Goal: Task Accomplishment & Management: Complete application form

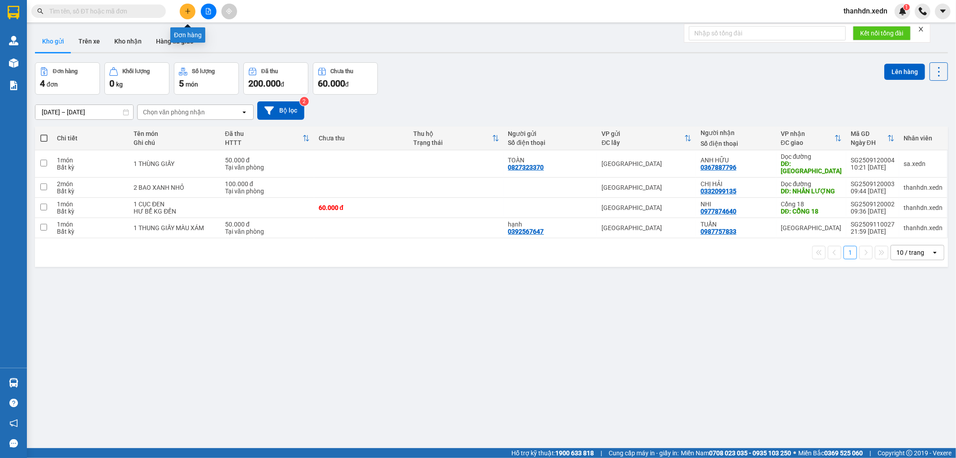
click at [187, 15] on button at bounding box center [188, 12] width 16 height 16
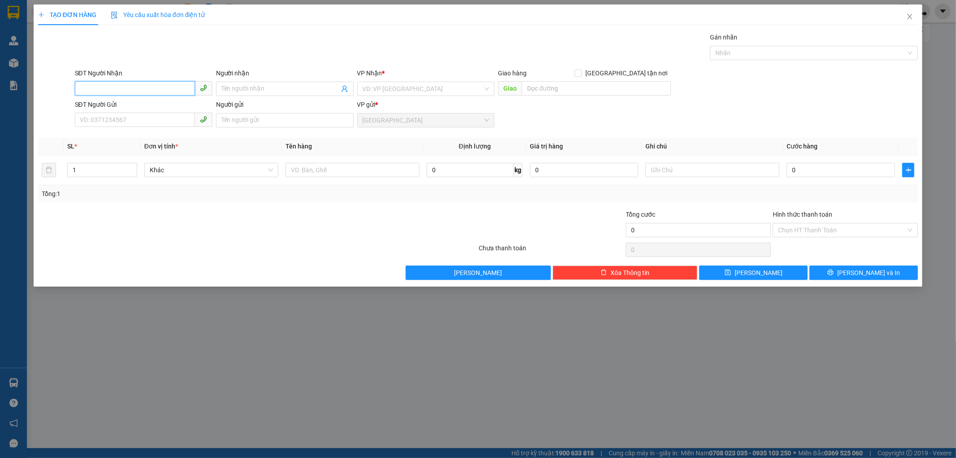
click at [109, 88] on input "SĐT Người Nhận" at bounding box center [135, 88] width 120 height 14
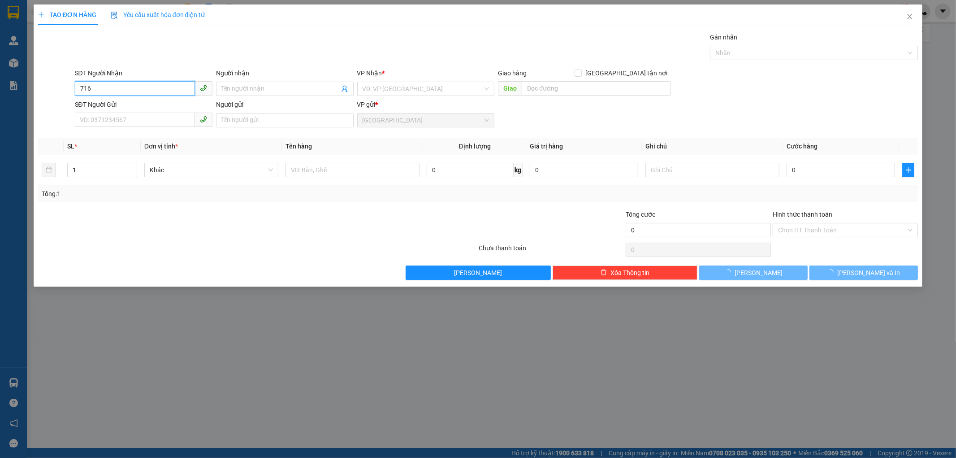
click at [125, 87] on input "716" at bounding box center [135, 88] width 120 height 14
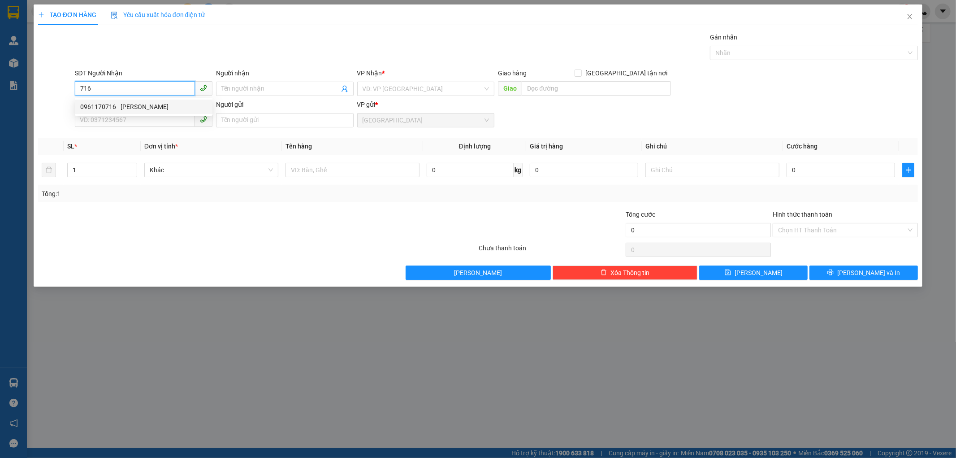
click at [105, 108] on div "0961170716 - [PERSON_NAME]" at bounding box center [143, 107] width 127 height 10
type input "0961170716"
type input "[PERSON_NAME]"
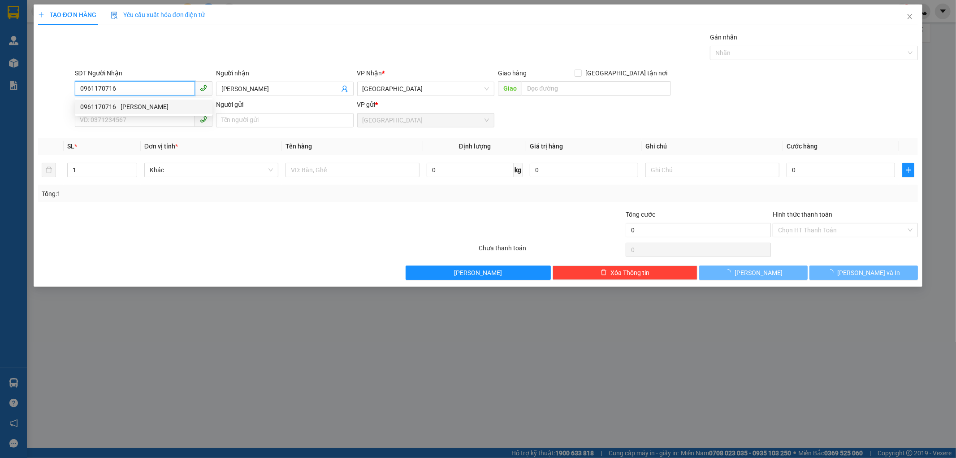
type input "70.000"
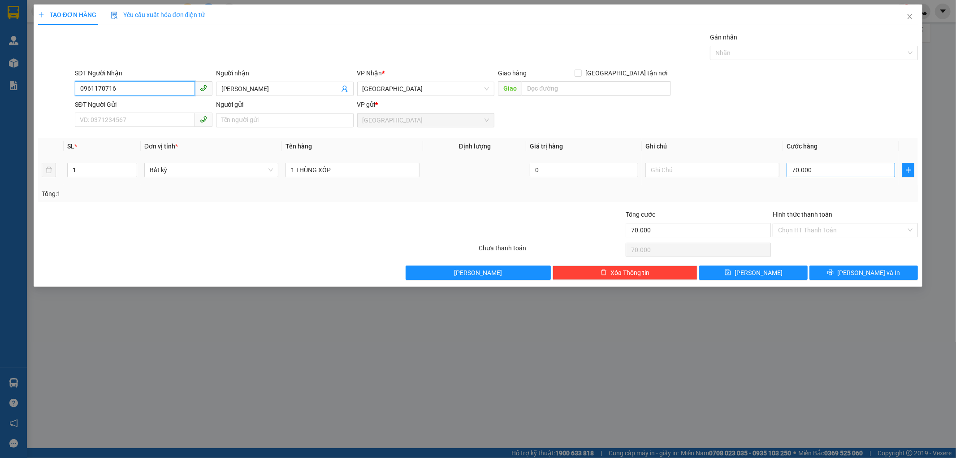
type input "0961170716"
click at [792, 173] on input "70.000" at bounding box center [841, 170] width 108 height 14
type input "1"
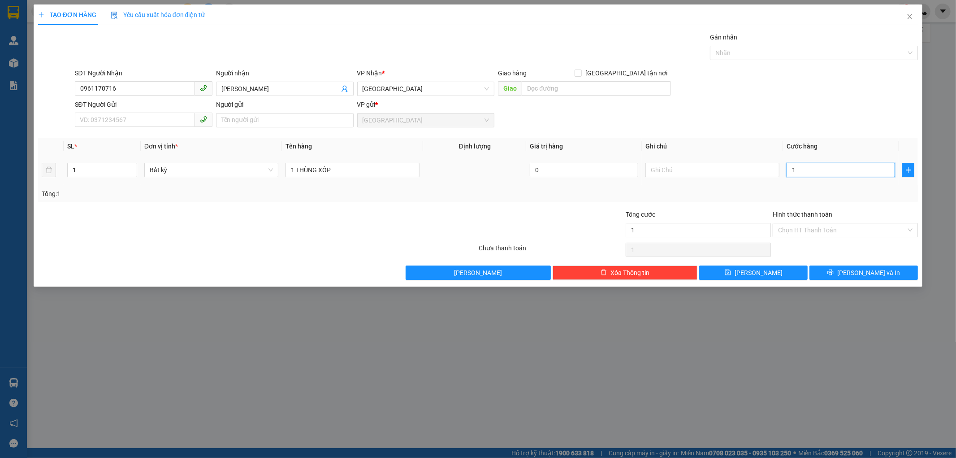
type input "12"
type input "120"
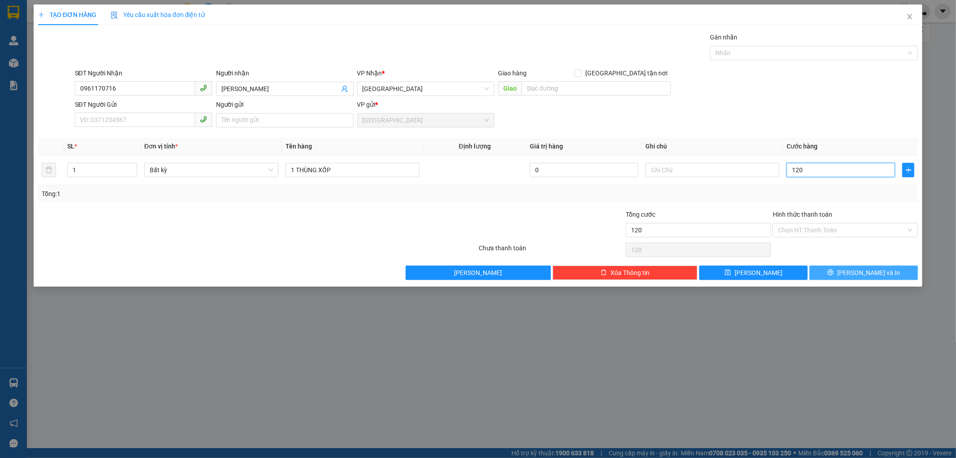
type input "120"
type input "120.000"
click at [818, 273] on button "[PERSON_NAME] và In" at bounding box center [864, 272] width 108 height 14
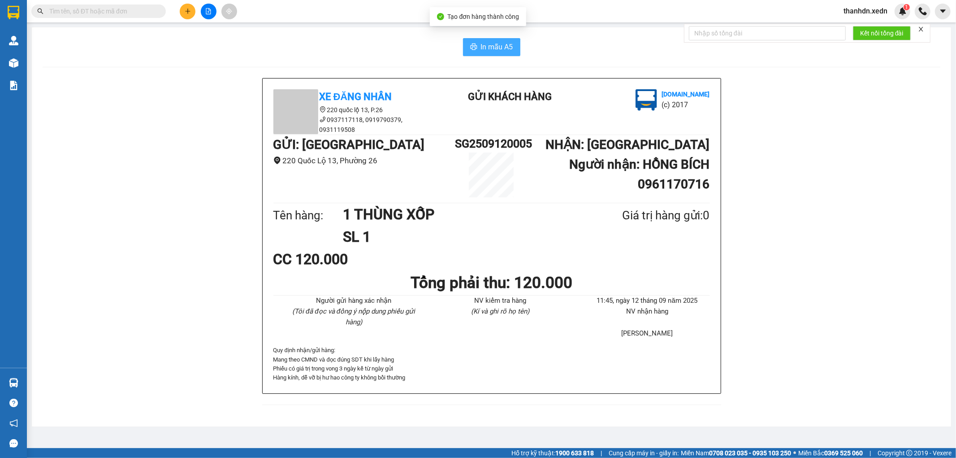
click at [486, 49] on span "In mẫu A5" at bounding box center [497, 46] width 32 height 11
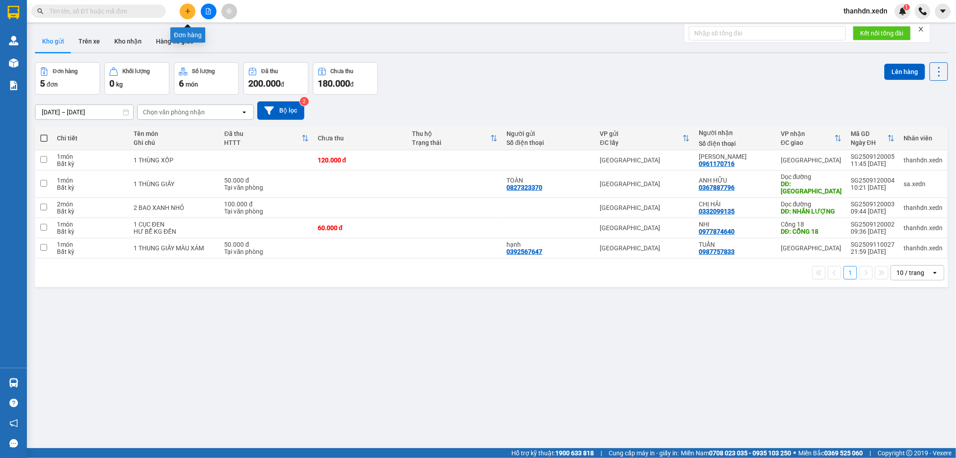
click at [190, 10] on icon "plus" at bounding box center [188, 11] width 6 height 6
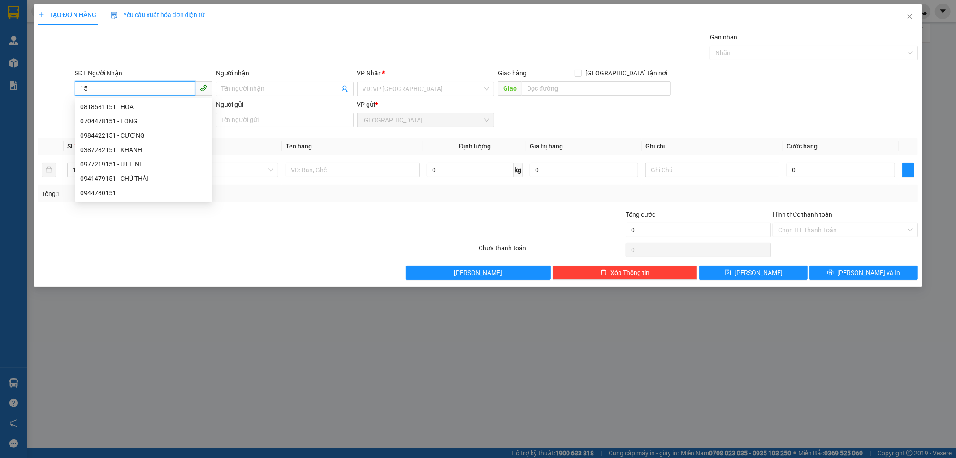
type input "1"
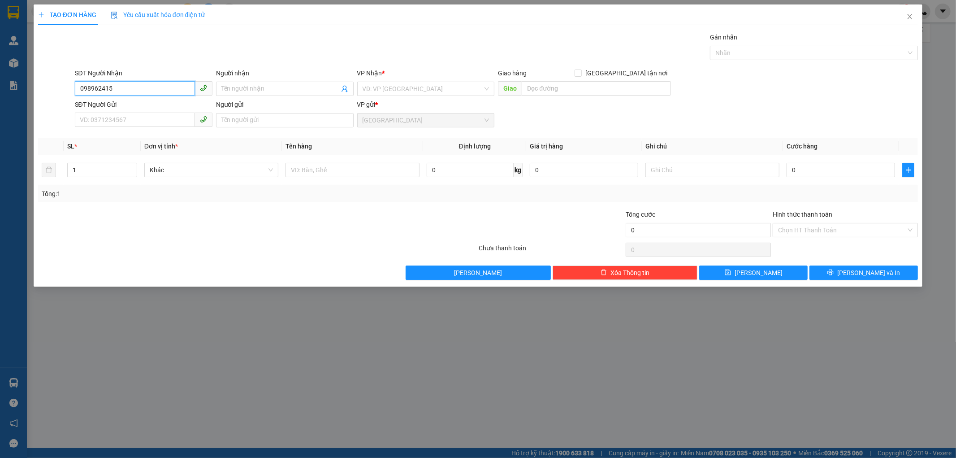
type input "0989624151"
click at [142, 104] on div "0989624151 - NHÂN" at bounding box center [143, 107] width 127 height 10
type input "NHÂN"
type input "[PERSON_NAME]"
type input "0989624151"
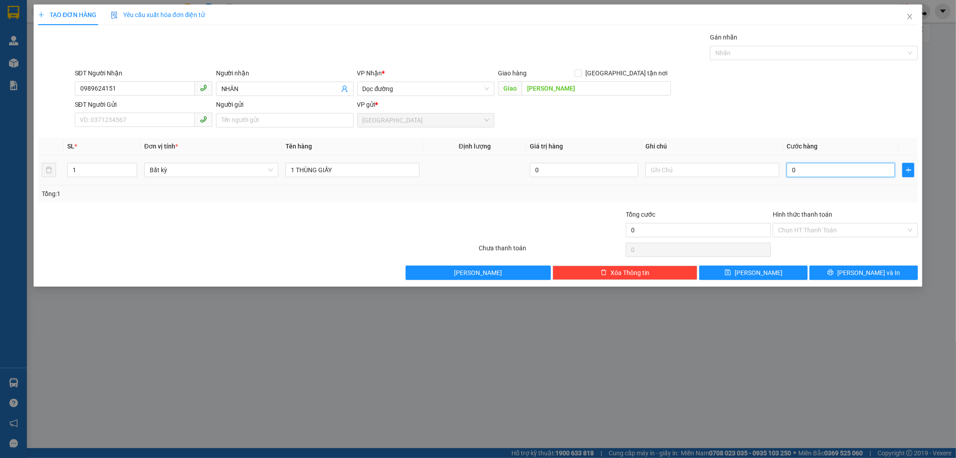
click at [801, 170] on input "0" at bounding box center [841, 170] width 108 height 14
type input "5"
type input "50"
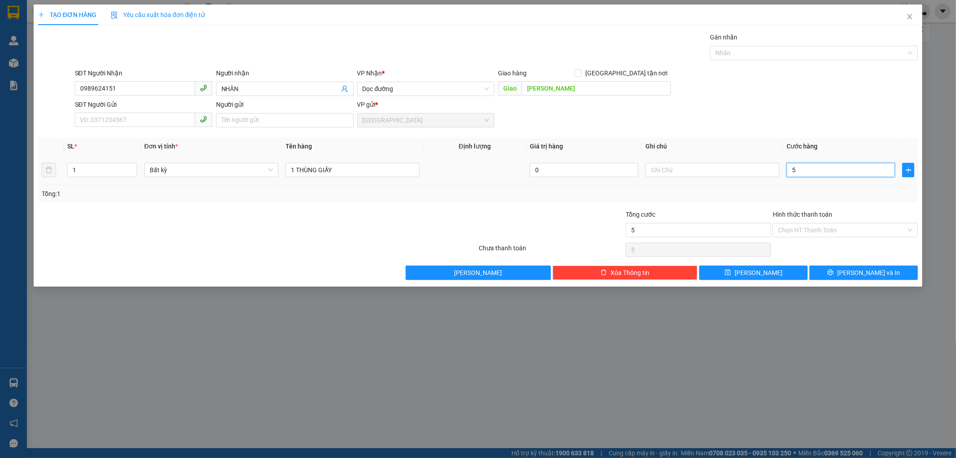
type input "50"
type input "50.000"
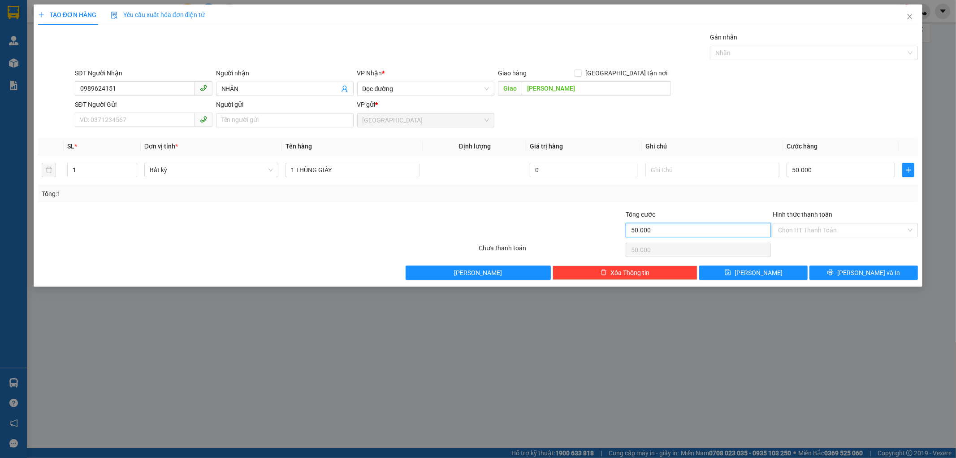
click at [729, 229] on input "50.000" at bounding box center [698, 230] width 145 height 14
click at [826, 270] on button "[PERSON_NAME] và In" at bounding box center [864, 272] width 108 height 14
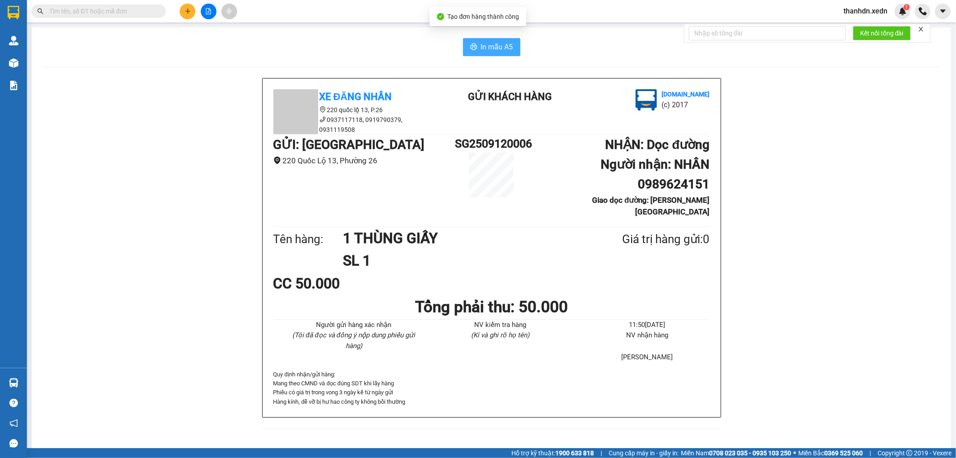
click at [503, 50] on span "In mẫu A5" at bounding box center [497, 46] width 32 height 11
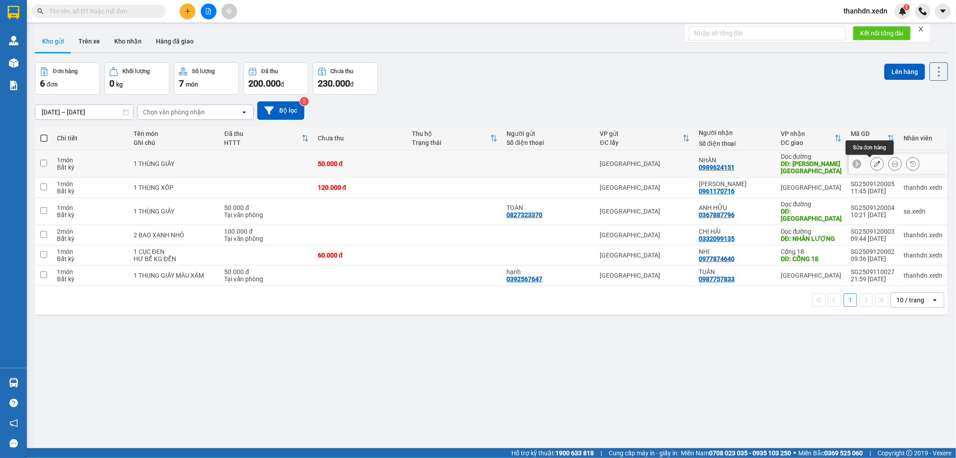
click at [874, 165] on icon at bounding box center [877, 164] width 6 height 6
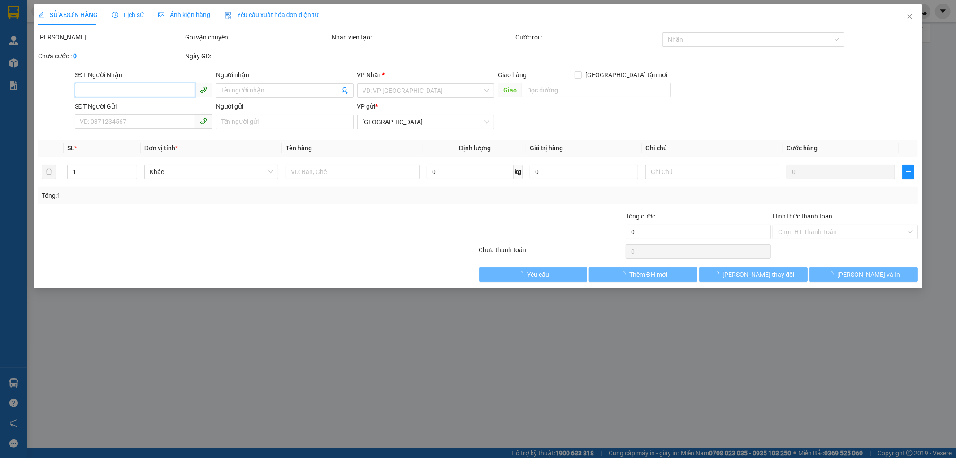
type input "0989624151"
type input "NHÂN"
type input "[PERSON_NAME]"
type input "50.000"
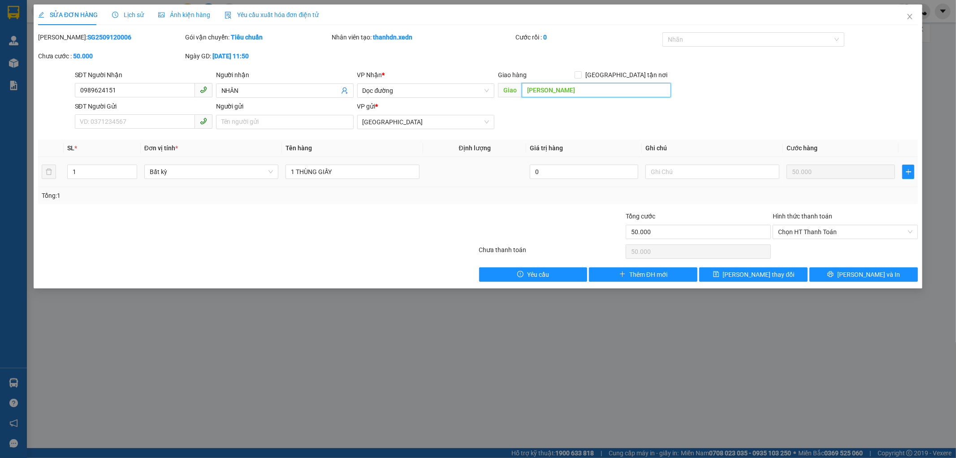
click at [548, 87] on input "[PERSON_NAME]" at bounding box center [596, 90] width 149 height 14
type input "SƠN TRUNG- [GEOGRAPHIC_DATA]"
click at [842, 278] on button "[PERSON_NAME] và In" at bounding box center [864, 274] width 108 height 14
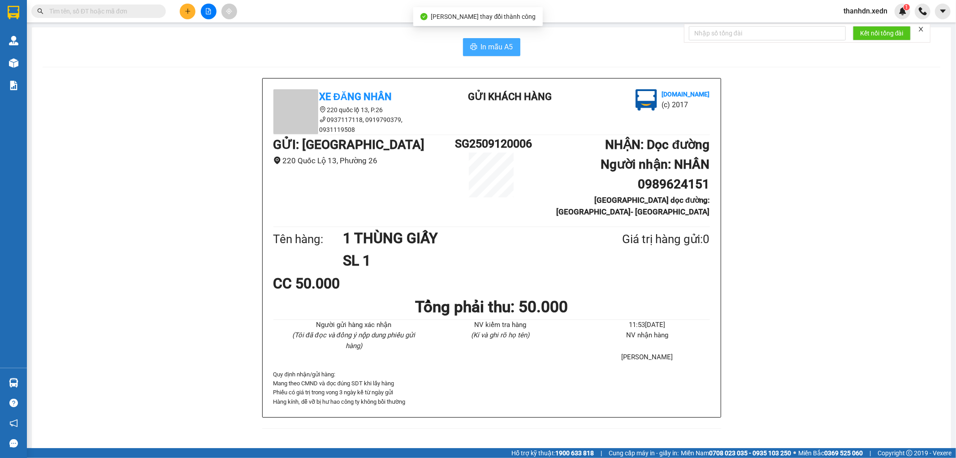
click at [506, 46] on span "In mẫu A5" at bounding box center [497, 46] width 32 height 11
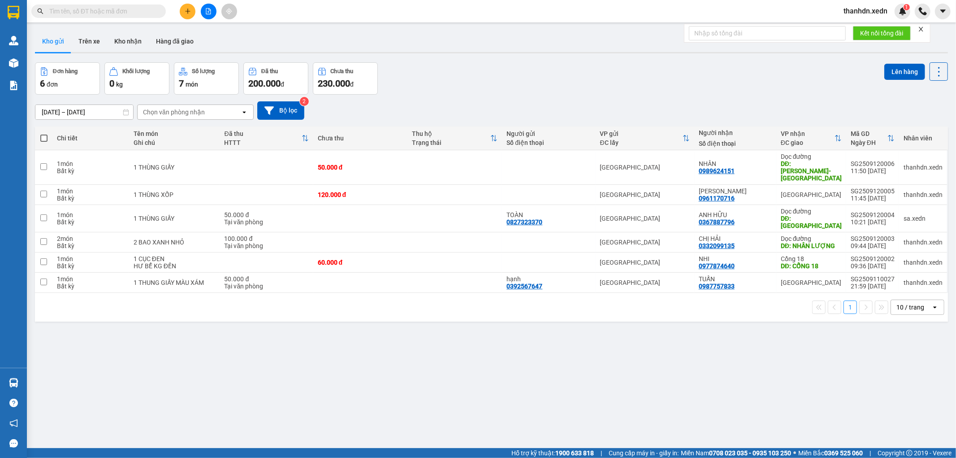
click at [189, 11] on icon "plus" at bounding box center [187, 11] width 5 height 0
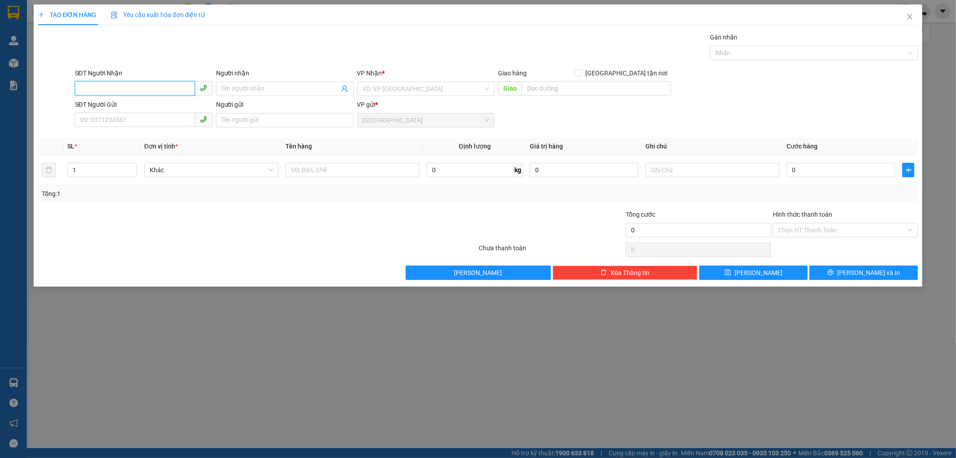
click at [94, 88] on input "SĐT Người Nhận" at bounding box center [135, 88] width 120 height 14
click at [100, 108] on div "0909579135 - CHỊ [PERSON_NAME]" at bounding box center [143, 107] width 127 height 10
type input "0909579135"
type input "CHỊ [PERSON_NAME]"
type input "[PERSON_NAME]-[GEOGRAPHIC_DATA]"
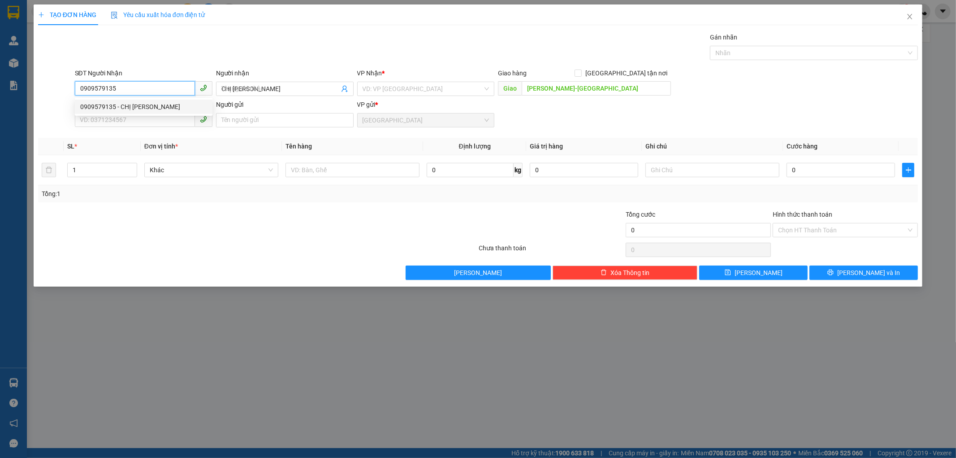
type input "300.000"
type input "0909579135"
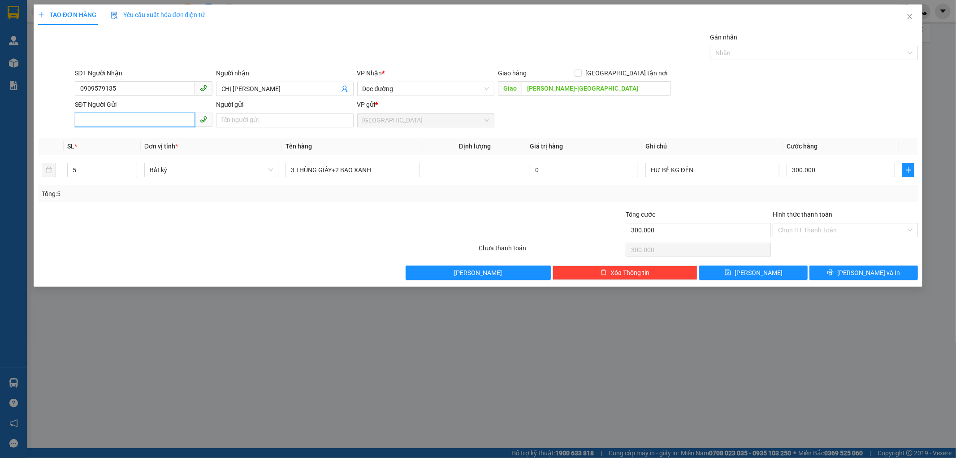
click at [118, 120] on input "SĐT Người Gửi" at bounding box center [135, 120] width 120 height 14
click at [92, 206] on div "Transit Pickup Surcharge Ids Transit Deliver Surcharge Ids Transit Deliver Surc…" at bounding box center [478, 155] width 881 height 247
click at [93, 169] on input "5" at bounding box center [102, 169] width 69 height 13
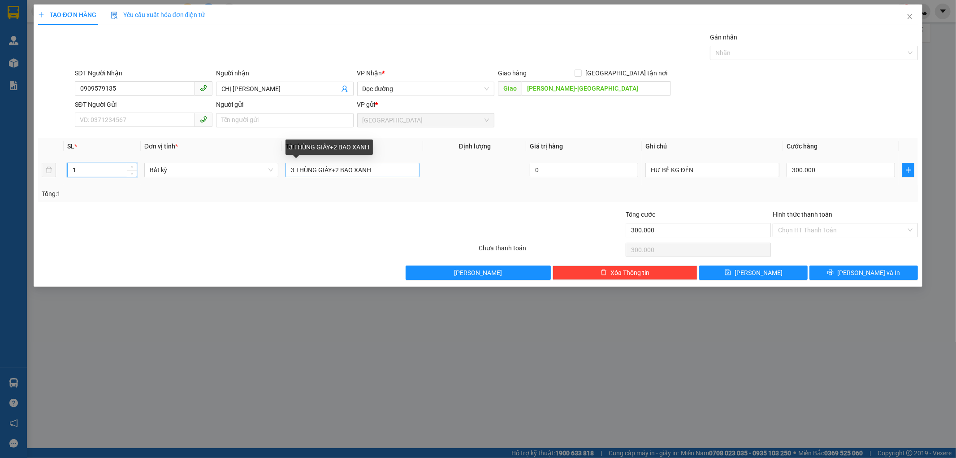
type input "1"
click at [382, 169] on input "3 THÙNG GIẤY+2 BAO XANH" at bounding box center [353, 170] width 134 height 14
type input "0"
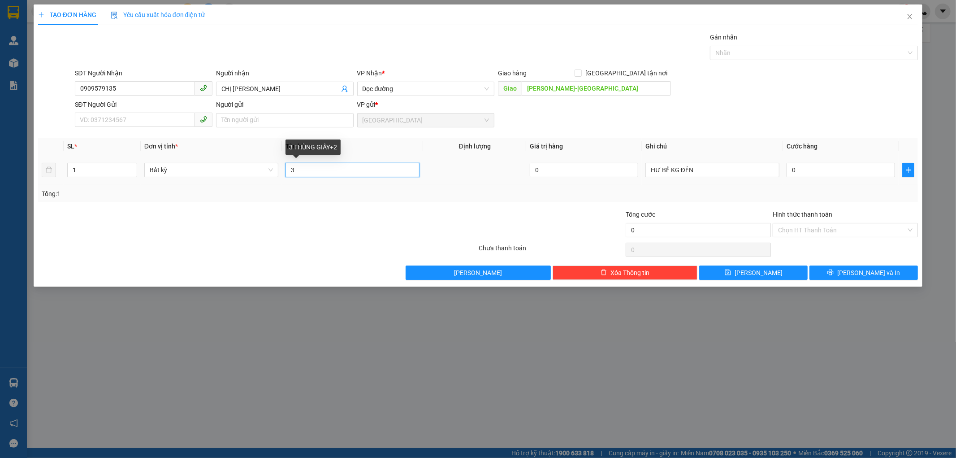
type input "3"
type input "1 THÙNG GIẤY"
click at [792, 172] on input "0" at bounding box center [841, 170] width 108 height 14
type input "6"
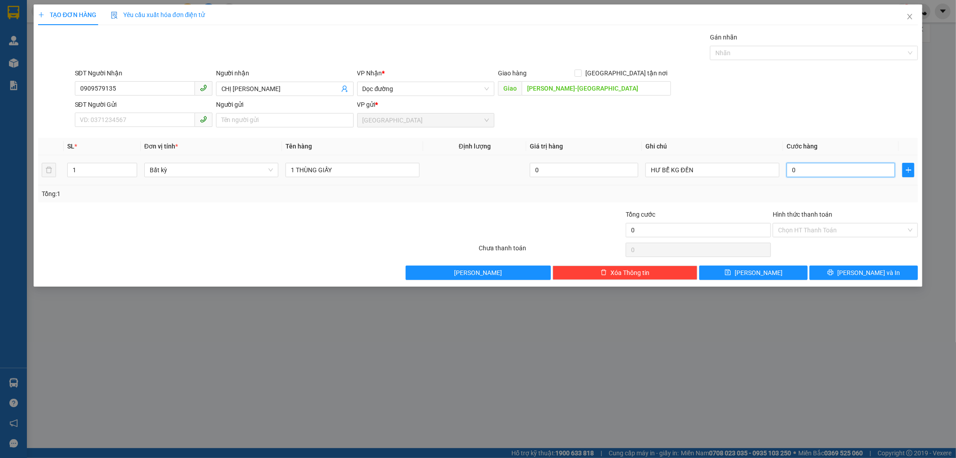
type input "6"
type input "60"
type input "60.000"
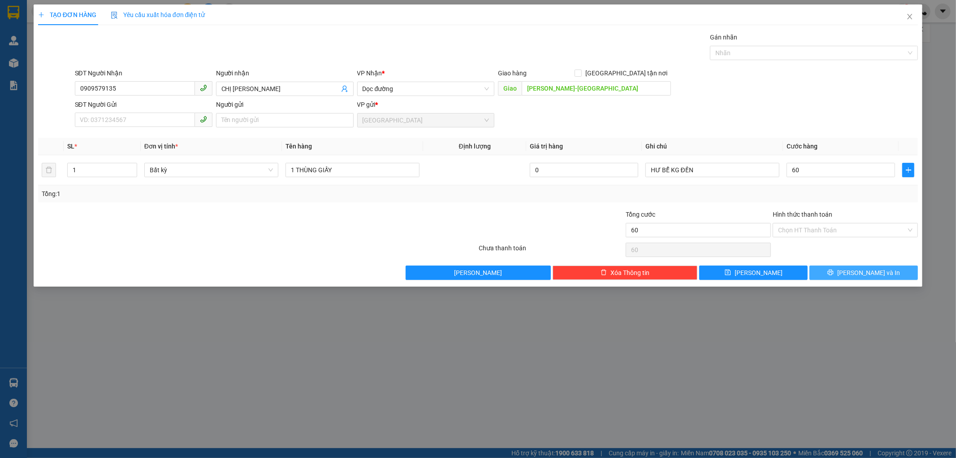
type input "60.000"
click at [836, 274] on button "[PERSON_NAME] và In" at bounding box center [864, 272] width 108 height 14
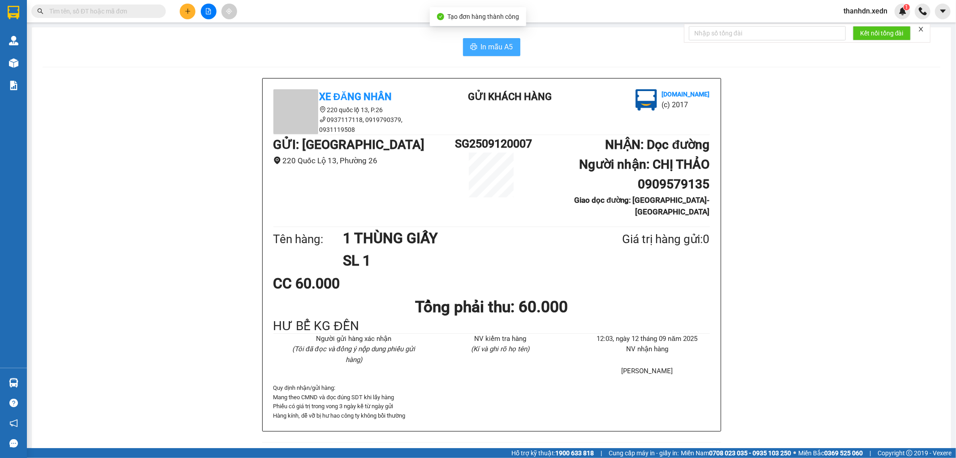
click at [486, 54] on button "In mẫu A5" at bounding box center [491, 47] width 57 height 18
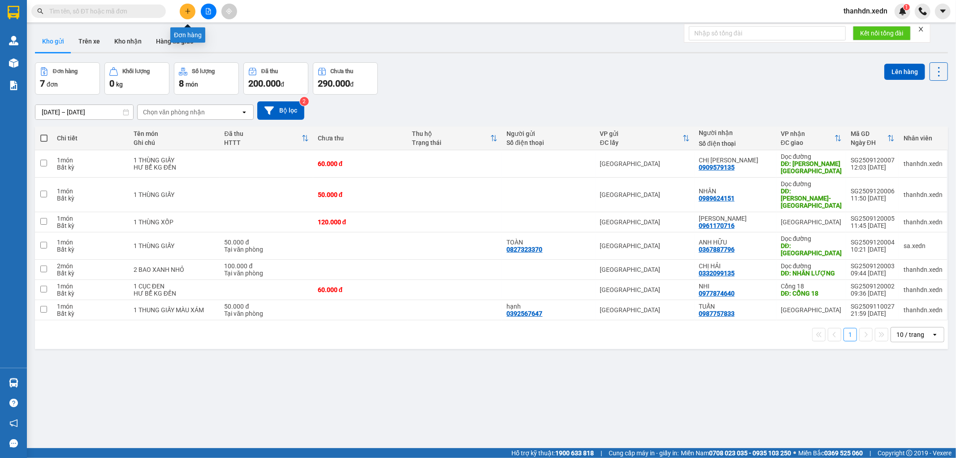
click at [188, 7] on button at bounding box center [188, 12] width 16 height 16
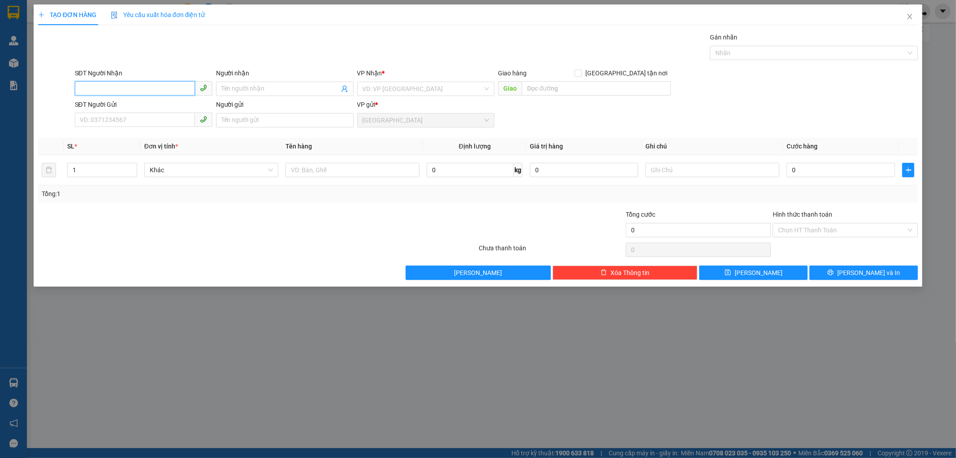
click at [109, 91] on input "SĐT Người Nhận" at bounding box center [135, 88] width 120 height 14
type input "0982753954"
click at [241, 87] on input "Người nhận" at bounding box center [280, 89] width 118 height 10
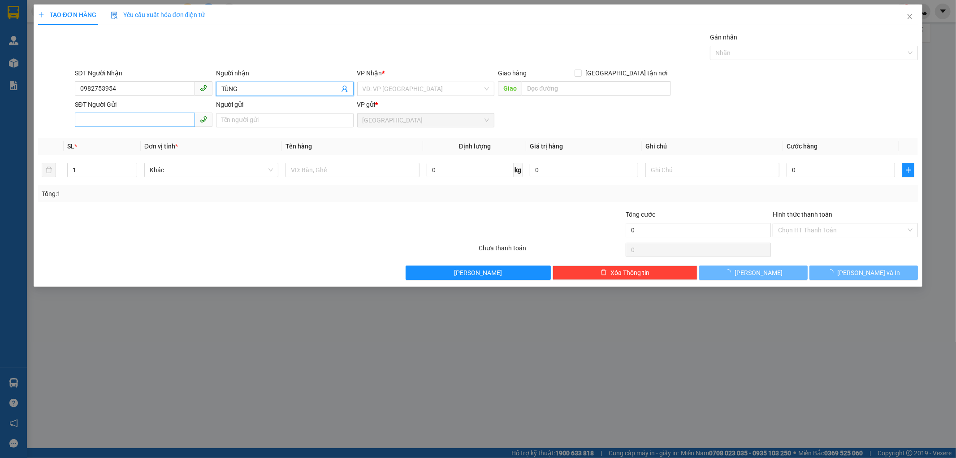
type input "TÙNG"
click at [132, 119] on input "SĐT Người Gửi" at bounding box center [135, 120] width 120 height 14
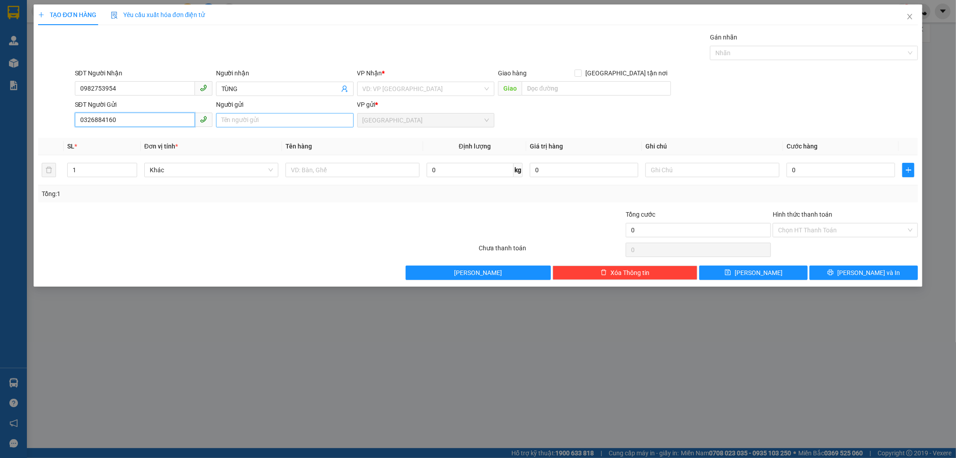
type input "0326884160"
click at [294, 126] on input "Người gửi" at bounding box center [285, 120] width 138 height 14
type input "NHƯ Ý"
click at [378, 88] on input "search" at bounding box center [423, 88] width 121 height 13
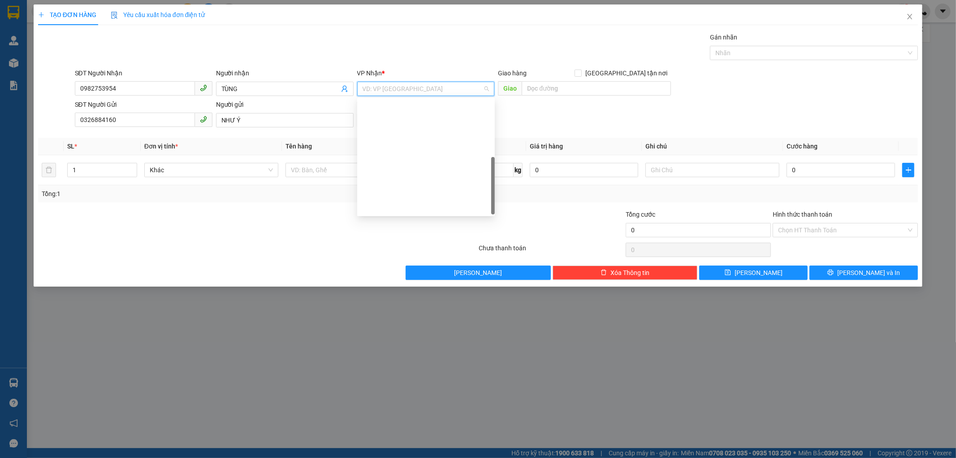
scroll to position [129, 0]
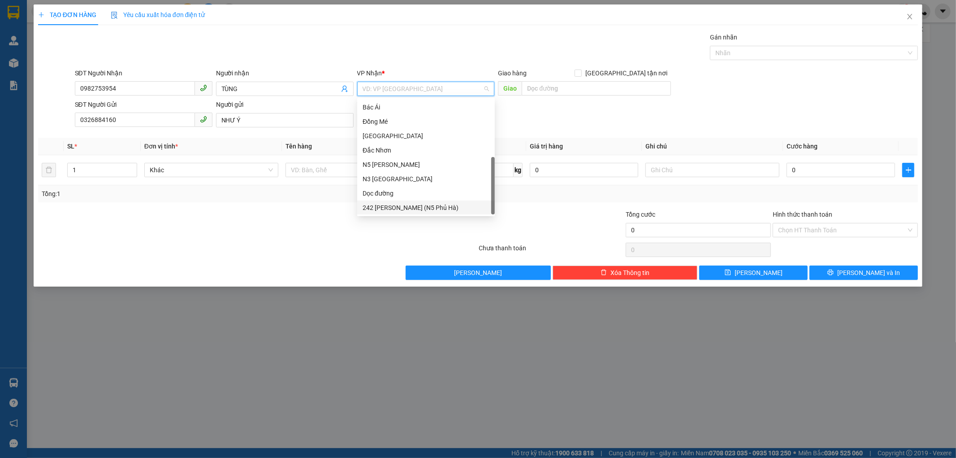
click at [388, 208] on div "242 [PERSON_NAME] (N5 Phủ Hà)" at bounding box center [426, 208] width 127 height 10
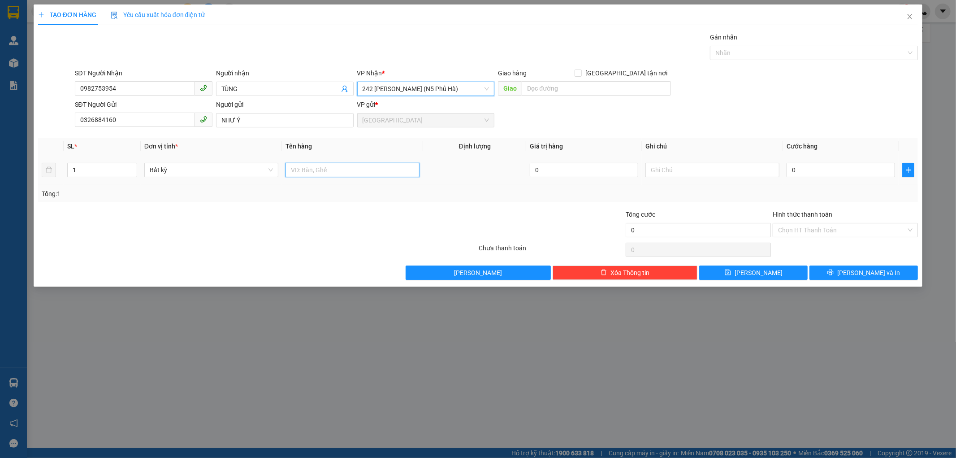
click at [324, 172] on input "text" at bounding box center [353, 170] width 134 height 14
type input "1 G/TỜ"
click at [794, 161] on div "0" at bounding box center [841, 170] width 108 height 18
click at [797, 169] on input "0" at bounding box center [841, 170] width 108 height 14
type input "3"
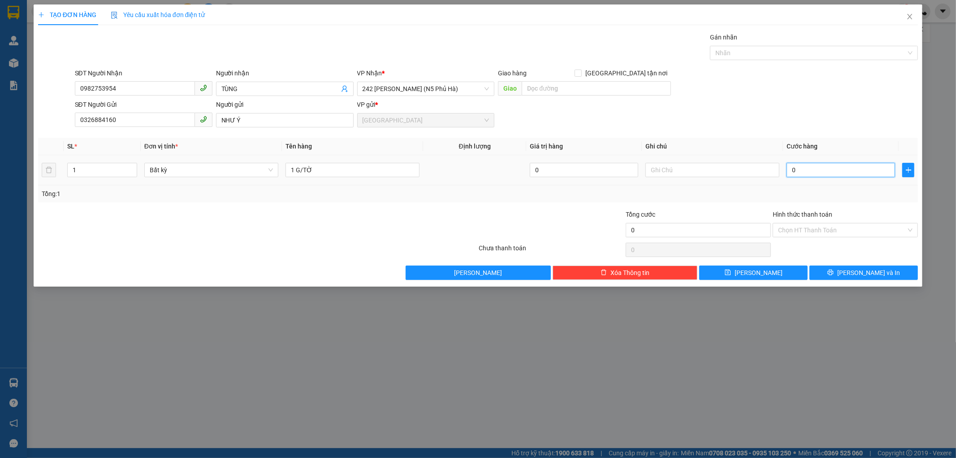
type input "3"
type input "30"
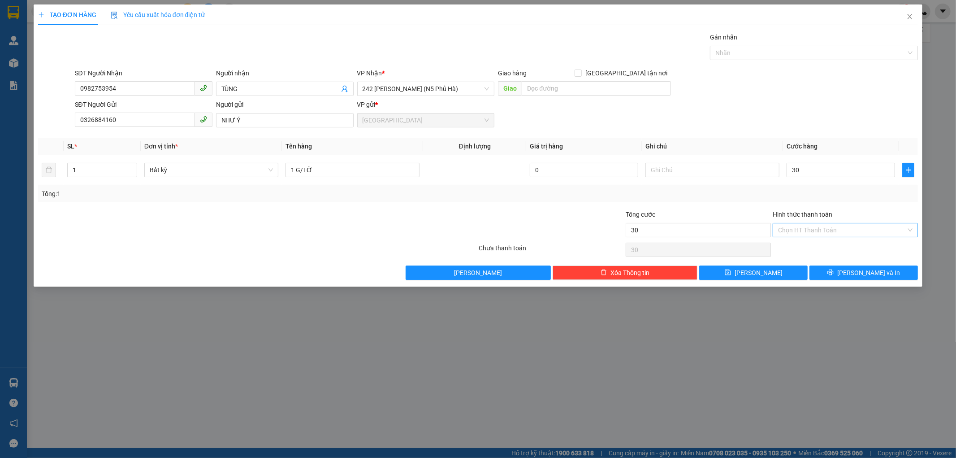
type input "30.000"
click at [790, 230] on input "Hình thức thanh toán" at bounding box center [842, 229] width 128 height 13
click at [793, 248] on div "Tại văn phòng" at bounding box center [846, 248] width 135 height 10
type input "0"
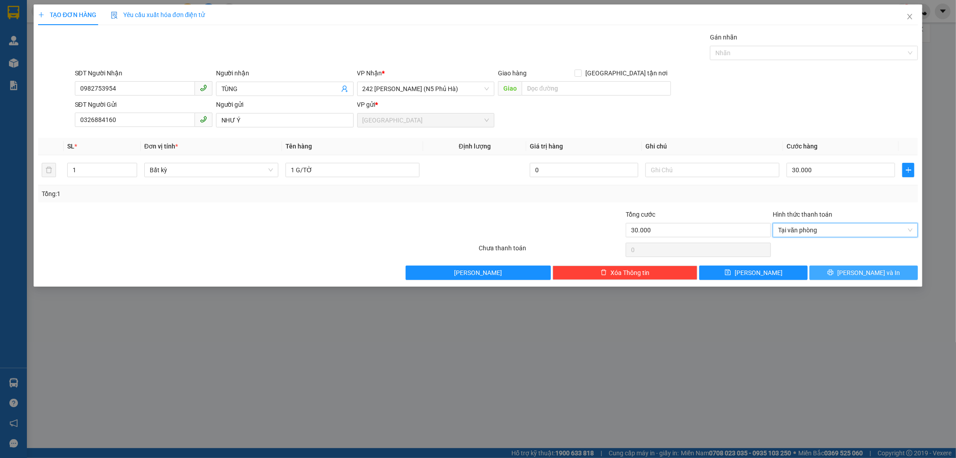
click at [825, 270] on button "[PERSON_NAME] và In" at bounding box center [864, 272] width 108 height 14
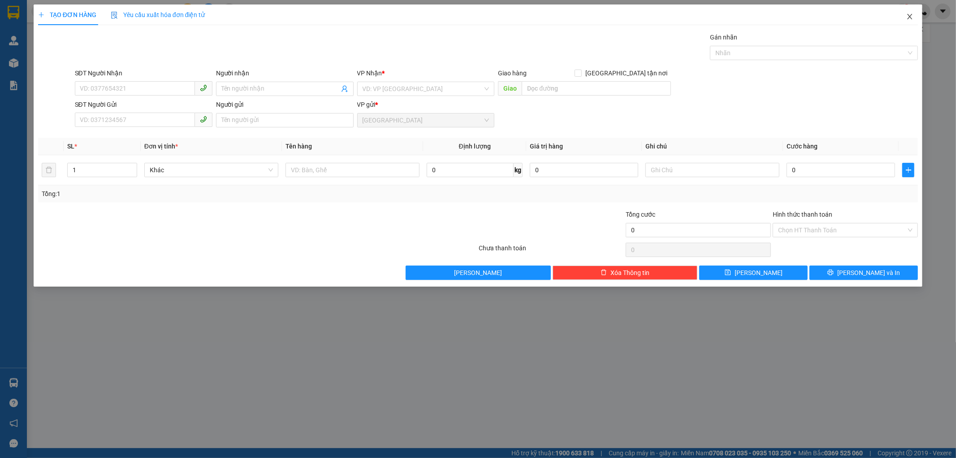
click at [908, 21] on span "Close" at bounding box center [910, 16] width 25 height 25
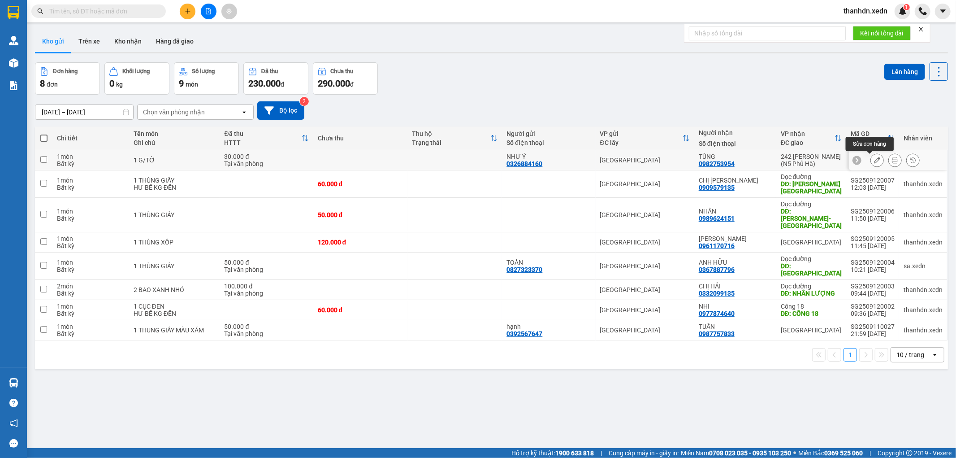
click at [871, 160] on button at bounding box center [877, 160] width 13 height 16
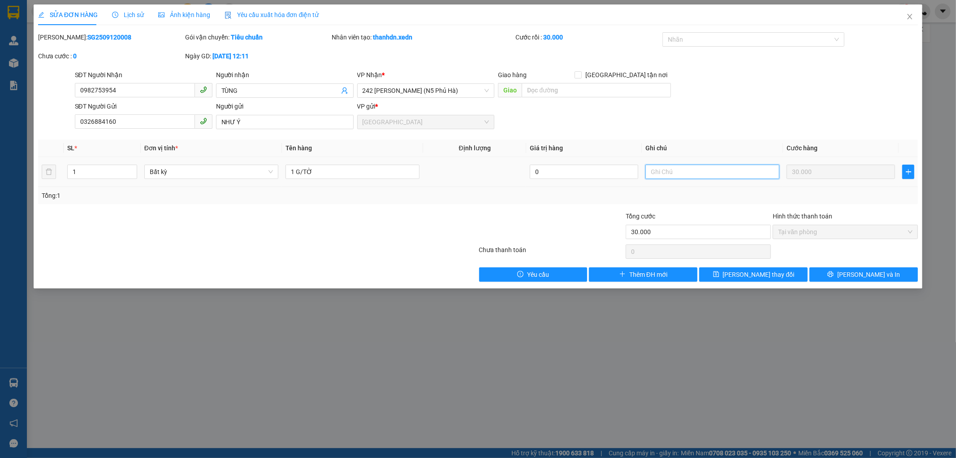
click at [677, 171] on input "text" at bounding box center [713, 172] width 134 height 14
type input "CK CHỊ SA"
click at [857, 271] on span "[PERSON_NAME] và In" at bounding box center [868, 274] width 63 height 10
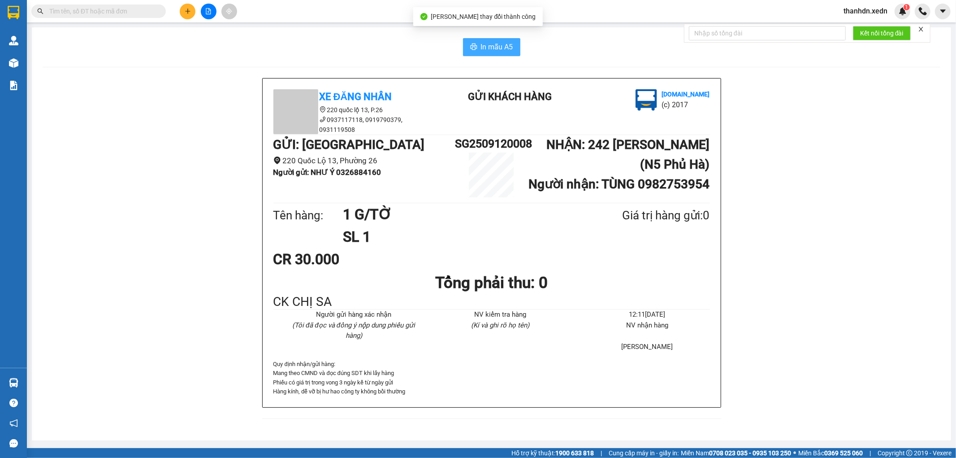
click at [481, 49] on span "In mẫu A5" at bounding box center [497, 46] width 32 height 11
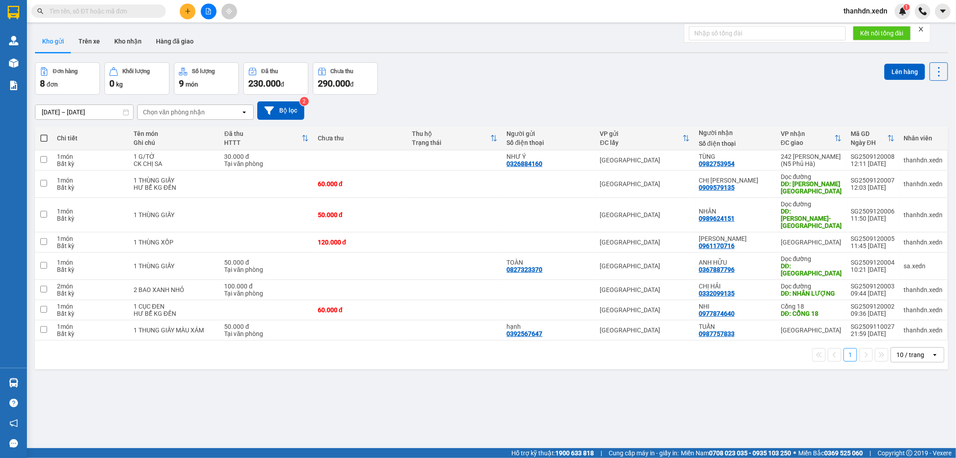
click at [540, 115] on div "[DATE] – [DATE] Press the down arrow key to interact with the calendar and sele…" at bounding box center [491, 110] width 913 height 18
